Goal: Task Accomplishment & Management: Use online tool/utility

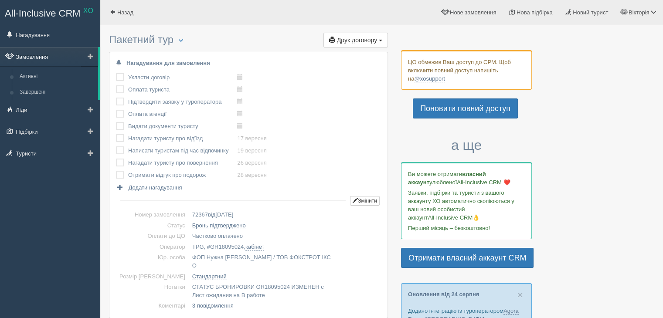
click at [61, 51] on link "Замовлення" at bounding box center [49, 56] width 98 height 19
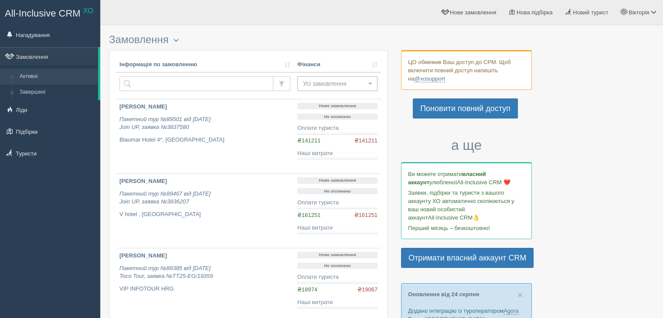
click at [346, 77] on button "Усі замовлення" at bounding box center [337, 83] width 80 height 15
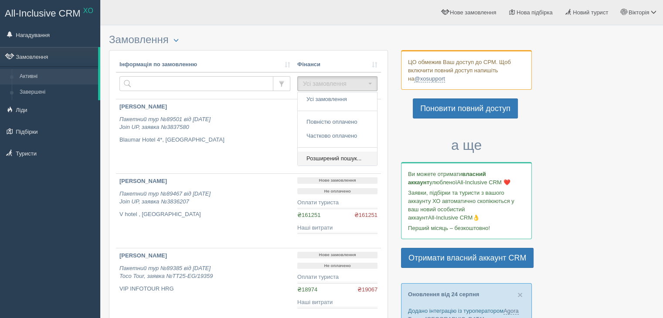
click at [334, 157] on span "Розширений пошук..." at bounding box center [334, 159] width 55 height 8
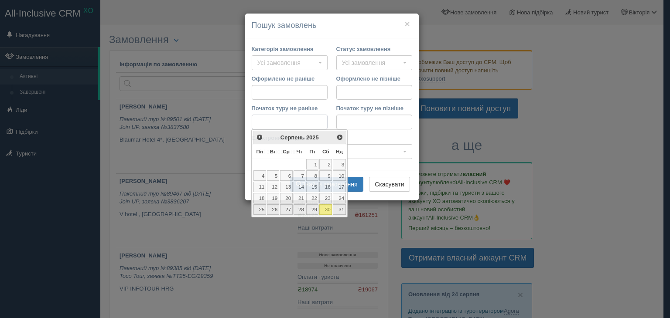
click at [286, 121] on input "Початок туру не раніше" at bounding box center [290, 122] width 76 height 15
click at [342, 135] on span "Наст>" at bounding box center [340, 136] width 7 height 7
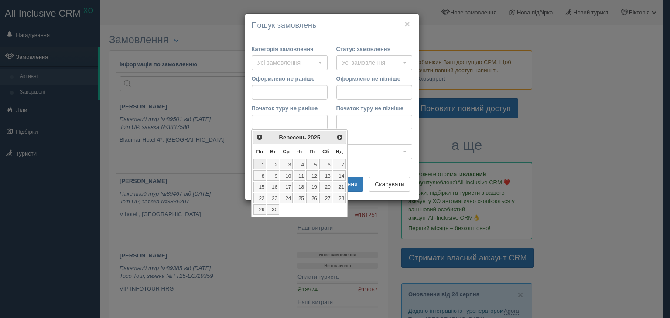
click at [263, 161] on link "1" at bounding box center [259, 164] width 13 height 10
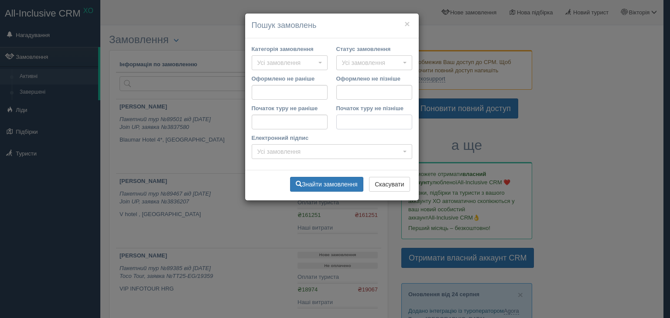
click at [339, 123] on input "Початок туру не пізніше" at bounding box center [374, 122] width 76 height 15
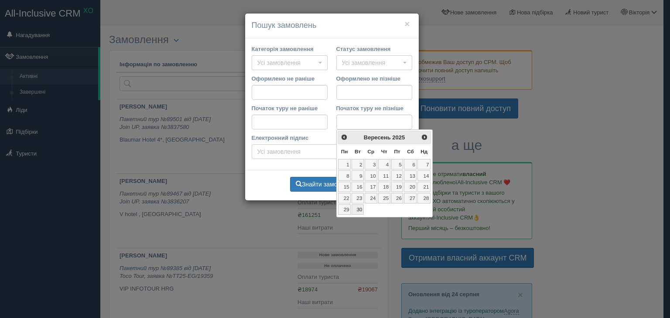
click at [358, 208] on link "30" at bounding box center [358, 210] width 12 height 10
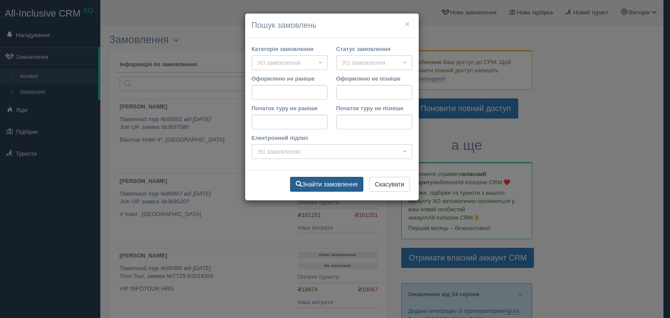
click at [345, 184] on button "Знайти замовлення" at bounding box center [326, 184] width 73 height 15
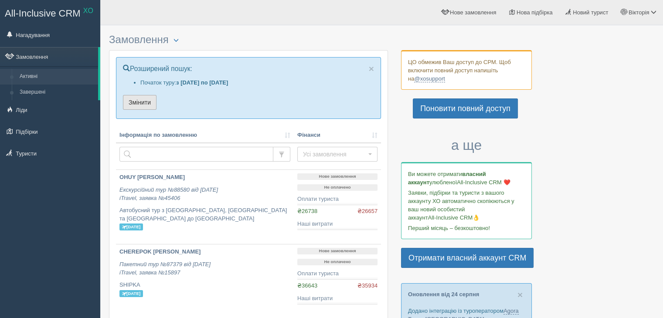
click at [144, 103] on button "Змінити" at bounding box center [140, 102] width 34 height 15
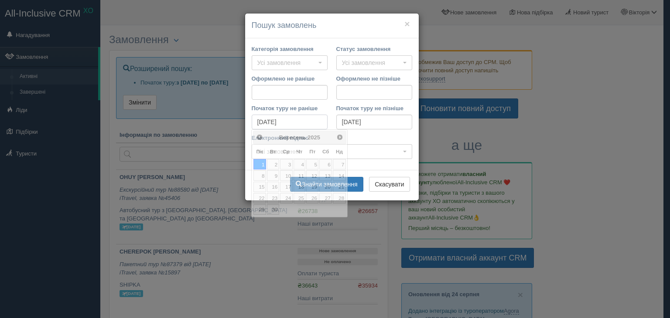
click at [258, 122] on input "01.09.2025" at bounding box center [290, 122] width 76 height 15
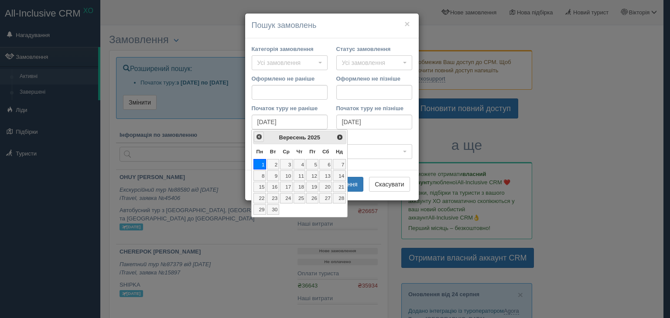
click at [260, 137] on span "<Попер" at bounding box center [259, 136] width 7 height 7
click at [314, 163] on link "1" at bounding box center [312, 164] width 12 height 10
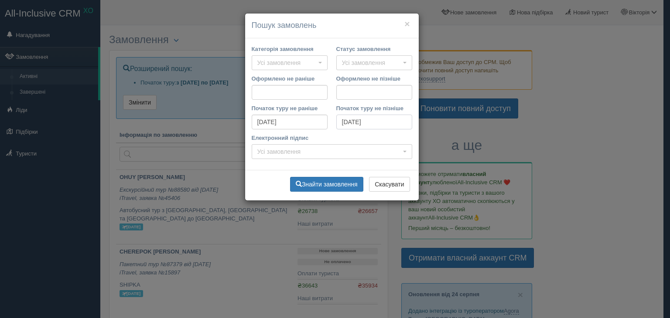
click at [339, 122] on input "30.09.2025" at bounding box center [374, 122] width 76 height 15
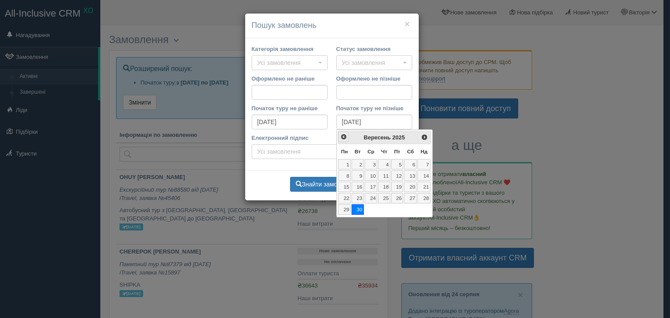
click at [345, 133] on span "<Попер" at bounding box center [343, 136] width 7 height 7
click at [422, 208] on link "31" at bounding box center [423, 210] width 13 height 10
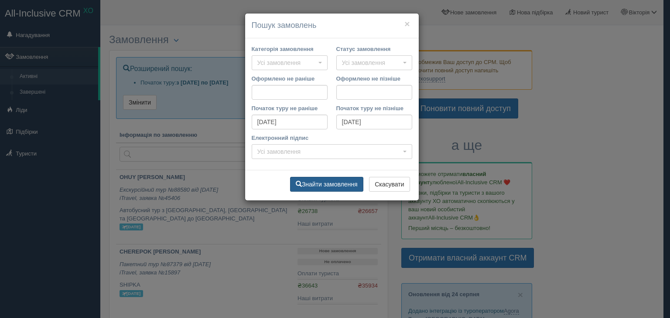
click at [328, 183] on button "Знайти замовлення" at bounding box center [326, 184] width 73 height 15
